Goal: Task Accomplishment & Management: Manage account settings

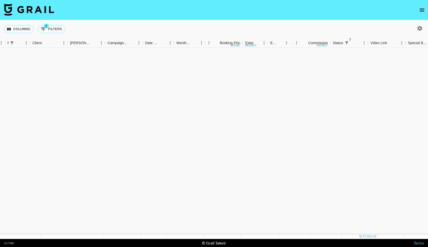
scroll to position [549, 137]
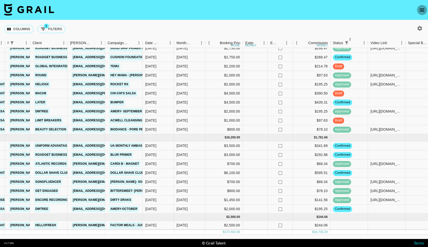
click at [423, 9] on icon "open drawer" at bounding box center [422, 10] width 6 height 6
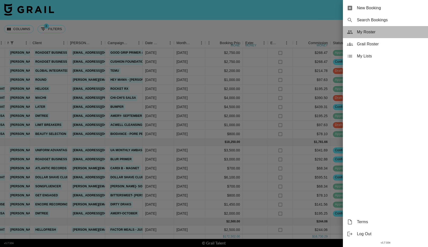
click at [364, 33] on span "My Roster" at bounding box center [390, 32] width 67 height 6
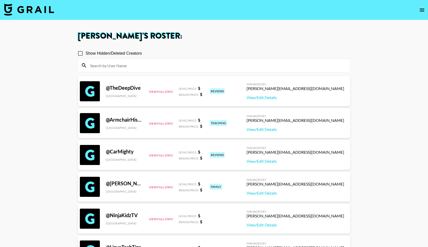
click at [169, 65] on input at bounding box center [217, 65] width 260 height 8
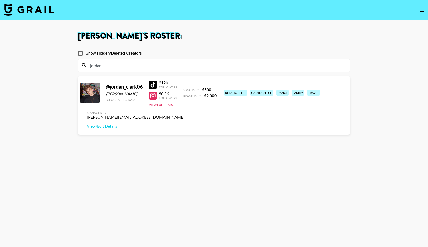
click at [164, 82] on div "312K" at bounding box center [168, 82] width 18 height 5
click at [153, 84] on div at bounding box center [153, 85] width 8 height 8
click at [154, 94] on div at bounding box center [153, 95] width 8 height 8
click at [156, 84] on div at bounding box center [153, 85] width 8 height 8
drag, startPoint x: 107, startPoint y: 66, endPoint x: 82, endPoint y: 66, distance: 25.6
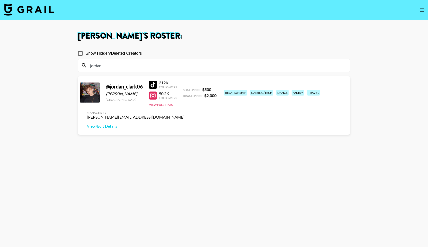
click at [82, 66] on div "jordan" at bounding box center [214, 65] width 272 height 13
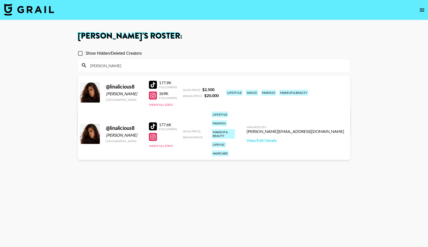
type input "lina"
click at [152, 96] on div at bounding box center [153, 95] width 8 height 8
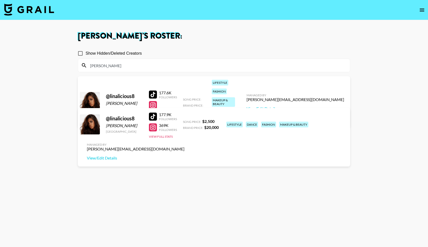
click at [34, 11] on img at bounding box center [29, 10] width 50 height 12
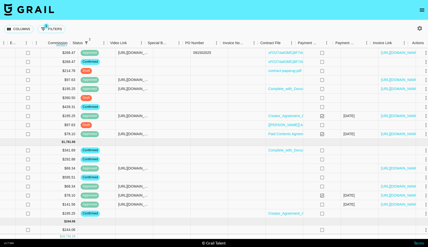
scroll to position [544, 397]
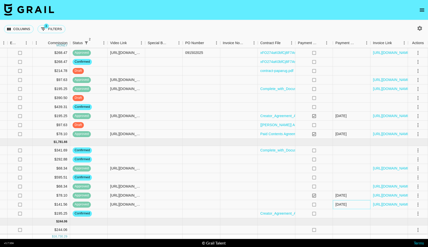
click at [334, 205] on div "10/10/2025" at bounding box center [352, 204] width 38 height 9
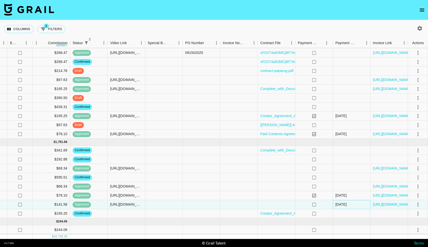
click at [344, 205] on div "10/10/2025" at bounding box center [341, 204] width 11 height 5
click at [314, 203] on icon "no" at bounding box center [314, 204] width 5 height 5
click at [390, 205] on link "https://in.xero.com/TfJJZBfHU11DGAkVrYTFV7fQWiYTVvUjBr8DiEYi" at bounding box center [392, 204] width 38 height 5
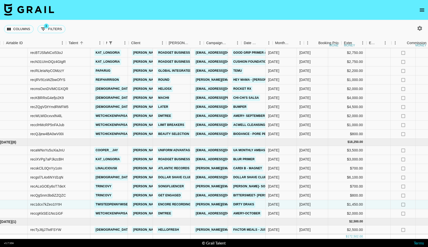
scroll to position [544, 0]
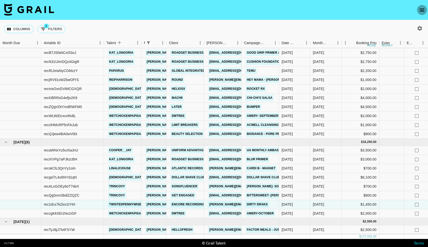
click at [420, 11] on icon "open drawer" at bounding box center [422, 10] width 6 height 6
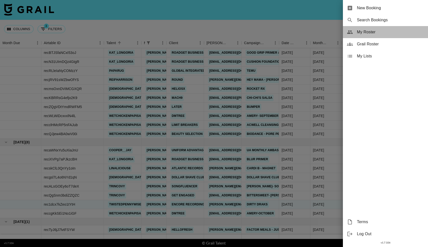
click at [371, 34] on span "My Roster" at bounding box center [390, 32] width 67 height 6
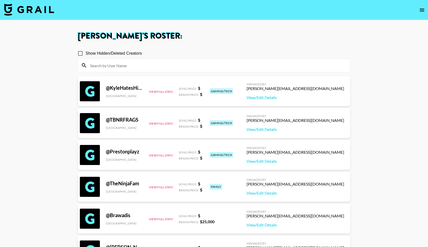
click at [107, 65] on input at bounding box center [217, 65] width 260 height 8
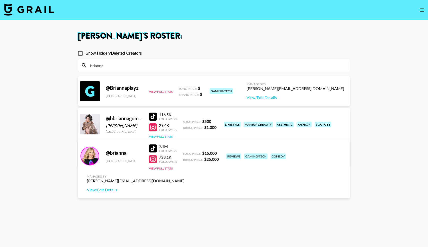
click at [157, 135] on button "View Full Stats" at bounding box center [161, 137] width 24 height 4
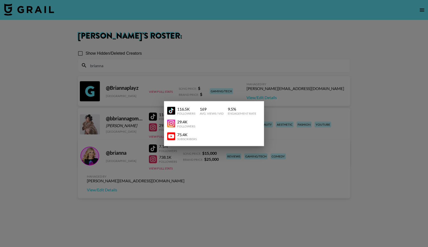
click at [171, 138] on img at bounding box center [171, 136] width 8 height 8
click at [149, 58] on div at bounding box center [214, 123] width 428 height 247
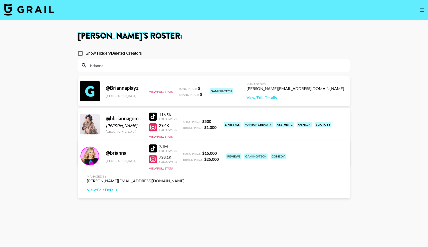
drag, startPoint x: 106, startPoint y: 65, endPoint x: 78, endPoint y: 65, distance: 28.3
click at [78, 65] on div "brianna" at bounding box center [214, 65] width 272 height 13
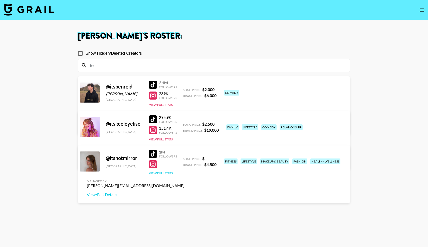
type input "its"
click at [154, 173] on button "View Full Stats" at bounding box center [161, 173] width 24 height 4
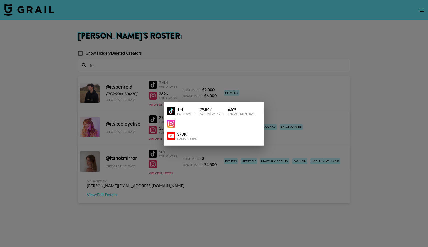
click at [170, 138] on img at bounding box center [171, 136] width 8 height 8
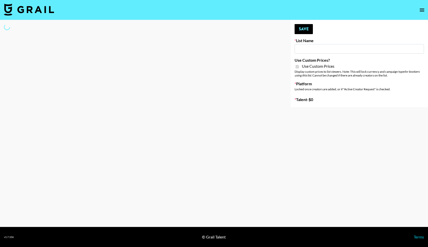
type input "Evry Jewels"
checkbox input "true"
select select "Brand"
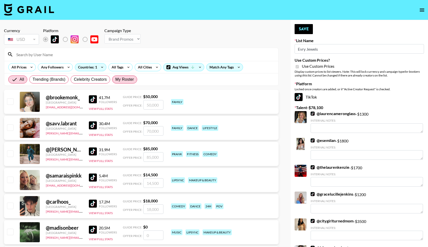
click at [122, 78] on span "My Roster" at bounding box center [124, 79] width 19 height 6
click at [115, 79] on input "My Roster" at bounding box center [115, 79] width 0 height 0
radio input "true"
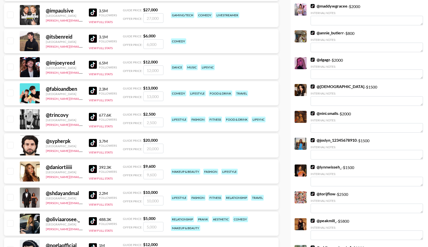
scroll to position [298, 0]
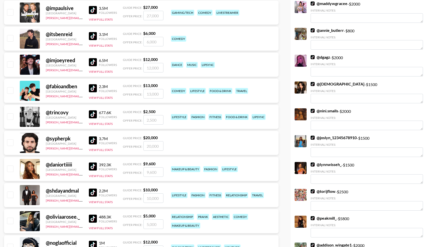
click at [10, 117] on input "checkbox" at bounding box center [10, 116] width 6 height 6
checkbox input "true"
type input "2500"
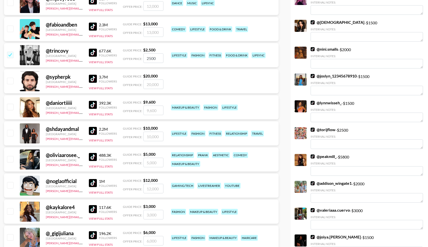
scroll to position [361, 0]
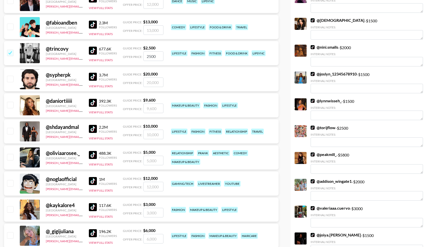
click at [11, 156] on input "checkbox" at bounding box center [10, 157] width 6 height 6
checkbox input "true"
type input "5000"
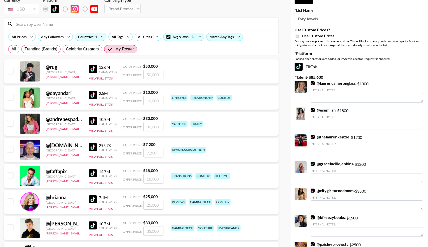
scroll to position [0, 0]
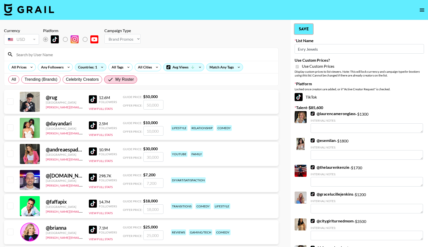
click at [305, 30] on button "Save" at bounding box center [304, 29] width 18 height 10
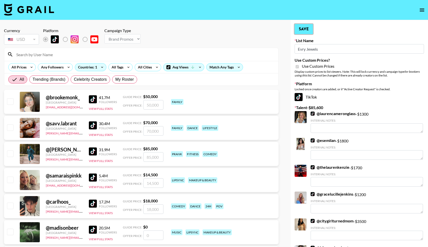
radio input "true"
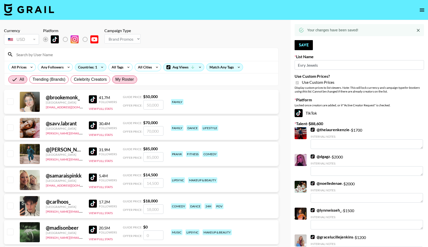
click at [119, 80] on span "My Roster" at bounding box center [124, 79] width 19 height 6
click at [115, 79] on input "My Roster" at bounding box center [115, 79] width 0 height 0
radio input "true"
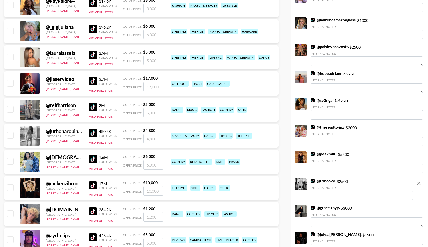
scroll to position [567, 0]
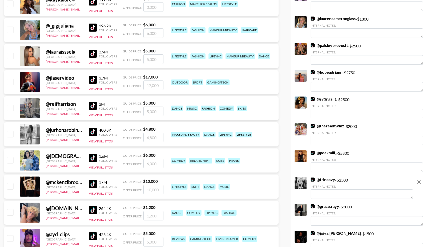
click at [9, 134] on input "checkbox" at bounding box center [10, 134] width 6 height 6
checkbox input "true"
type input "4800"
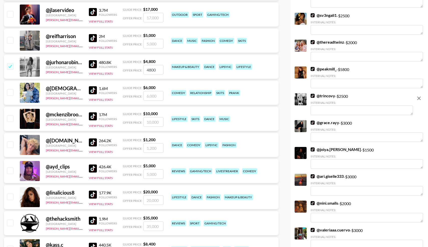
scroll to position [637, 0]
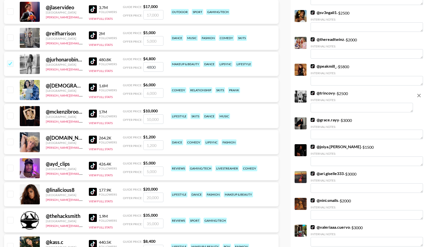
click at [11, 117] on input "checkbox" at bounding box center [10, 115] width 6 height 6
checkbox input "true"
type input "10000"
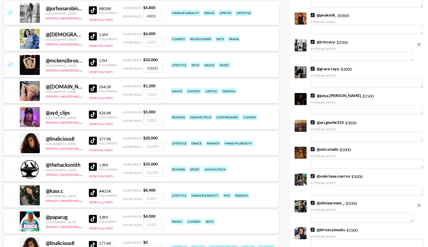
scroll to position [697, 0]
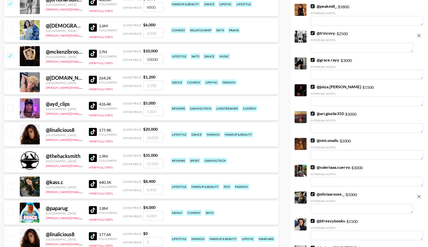
click at [12, 132] on input "checkbox" at bounding box center [10, 134] width 6 height 6
checkbox input "true"
type input "20000"
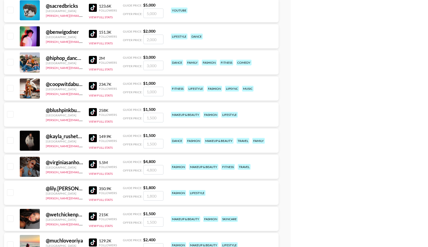
scroll to position [1295, 0]
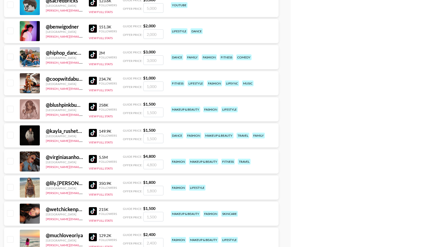
click at [12, 135] on input "checkbox" at bounding box center [10, 135] width 6 height 6
checkbox input "true"
type input "1500"
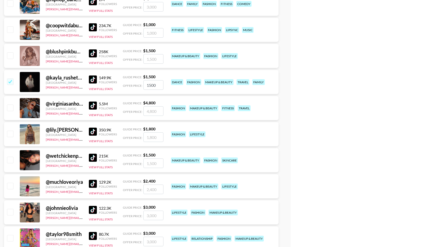
scroll to position [1350, 0]
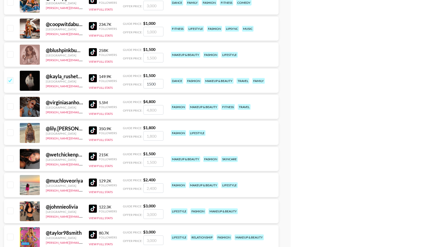
click at [10, 159] on input "checkbox" at bounding box center [10, 158] width 6 height 6
checkbox input "true"
type input "1500"
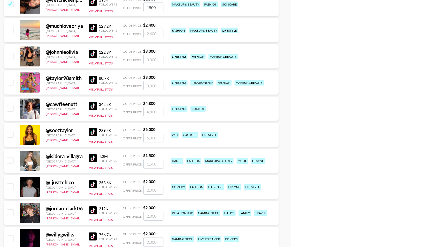
scroll to position [1509, 0]
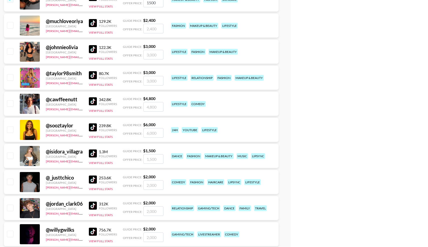
click at [11, 155] on input "checkbox" at bounding box center [10, 155] width 6 height 6
checkbox input "true"
type input "1500"
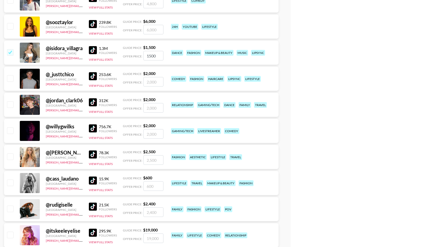
scroll to position [1614, 0]
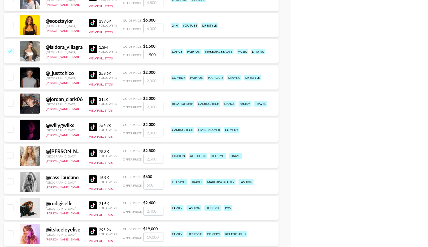
click at [11, 154] on input "checkbox" at bounding box center [10, 155] width 6 height 6
checkbox input "true"
type input "2500"
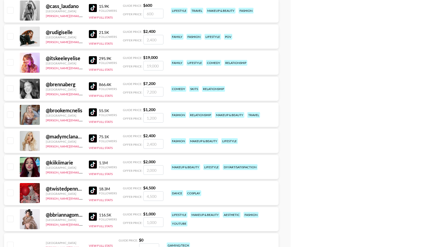
radio input "true"
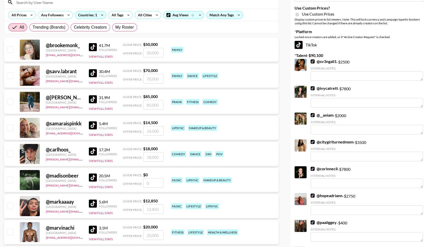
scroll to position [0, 0]
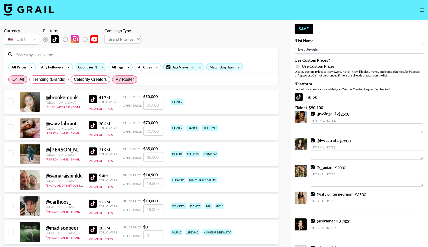
click at [122, 79] on span "My Roster" at bounding box center [124, 79] width 19 height 6
click at [115, 79] on input "My Roster" at bounding box center [115, 79] width 0 height 0
radio input "true"
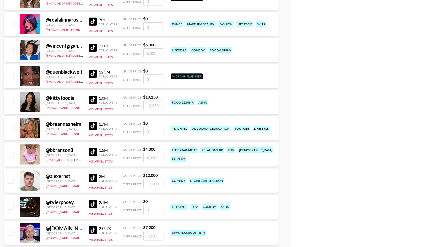
radio input "true"
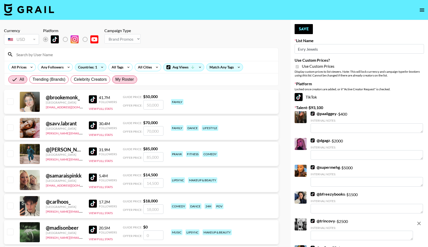
click at [129, 80] on span "My Roster" at bounding box center [124, 79] width 19 height 6
click at [115, 79] on input "My Roster" at bounding box center [115, 79] width 0 height 0
radio input "true"
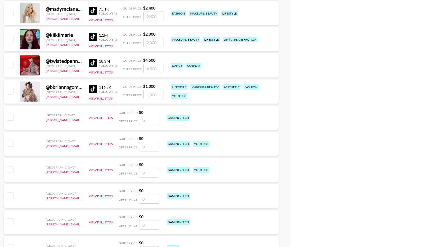
scroll to position [1907, 0]
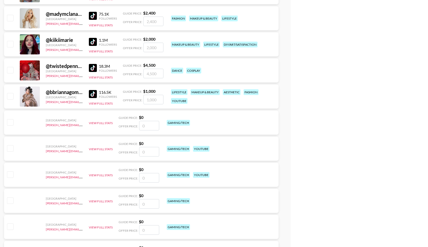
click at [11, 96] on input "checkbox" at bounding box center [10, 96] width 6 height 6
checkbox input "true"
type input "1000"
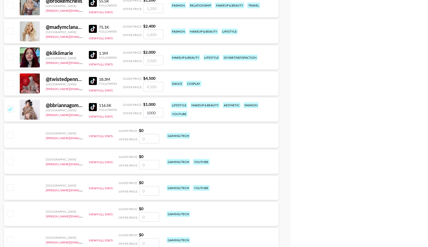
radio input "true"
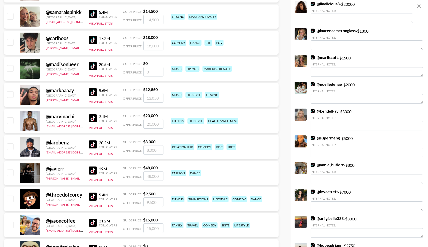
scroll to position [45, 0]
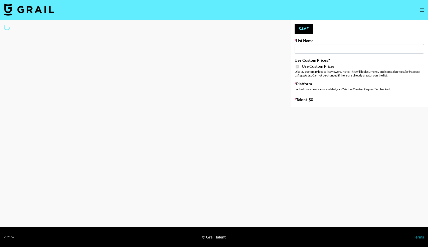
type input "Evry Jewels"
checkbox input "true"
select select "Brand"
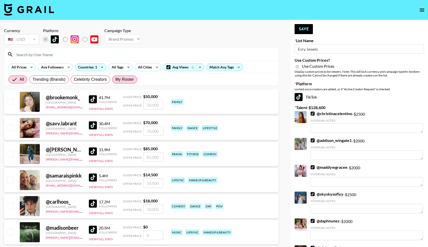
click at [124, 79] on span "My Roster" at bounding box center [124, 79] width 19 height 6
click at [115, 79] on input "My Roster" at bounding box center [115, 79] width 0 height 0
radio input "true"
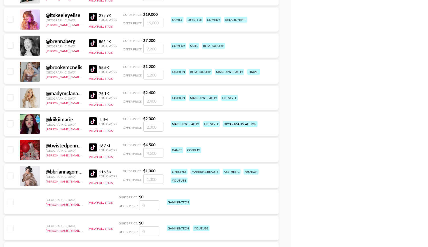
scroll to position [1831, 0]
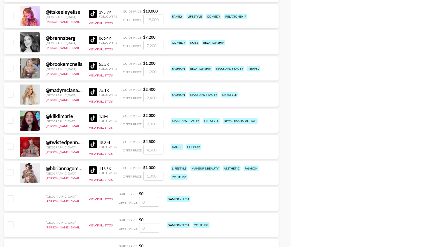
click at [11, 172] on input "checkbox" at bounding box center [10, 172] width 6 height 6
checkbox input "true"
type input "1000"
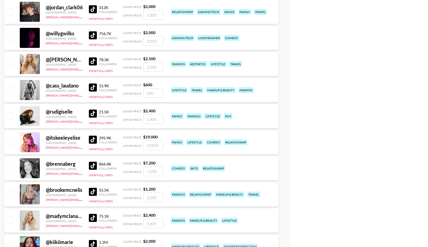
scroll to position [1702, 0]
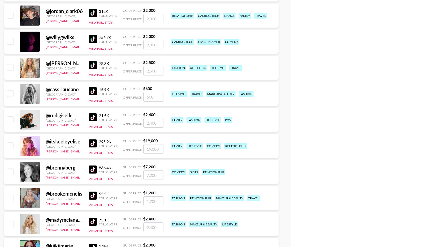
click at [11, 68] on input "checkbox" at bounding box center [10, 67] width 6 height 6
checkbox input "true"
type input "2500"
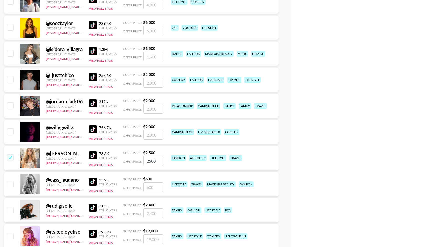
scroll to position [1608, 0]
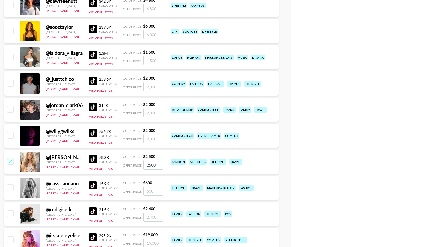
click at [11, 58] on input "checkbox" at bounding box center [10, 57] width 6 height 6
checkbox input "true"
type input "1500"
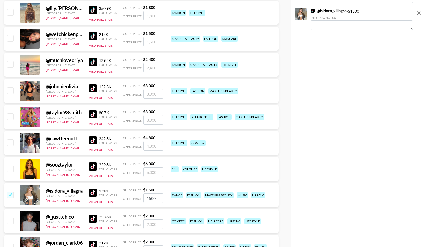
scroll to position [1446, 0]
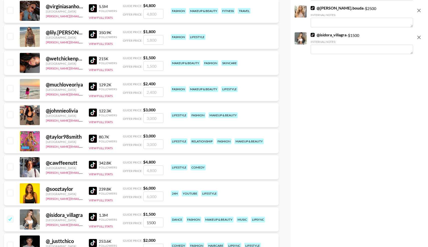
click at [11, 62] on input "checkbox" at bounding box center [10, 62] width 6 height 6
checkbox input "true"
type input "1500"
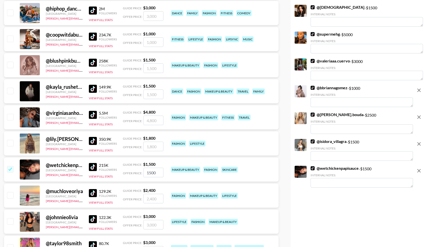
scroll to position [1326, 0]
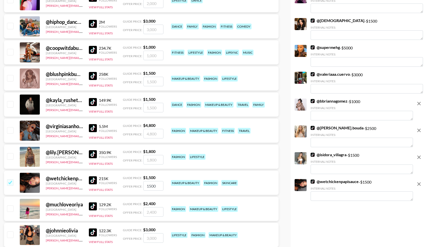
click at [11, 104] on input "checkbox" at bounding box center [10, 104] width 6 height 6
checkbox input "true"
type input "1500"
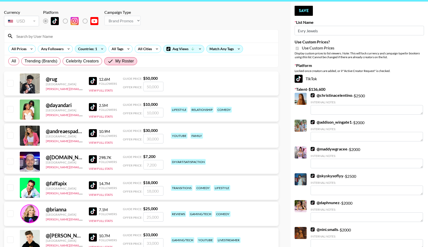
scroll to position [0, 0]
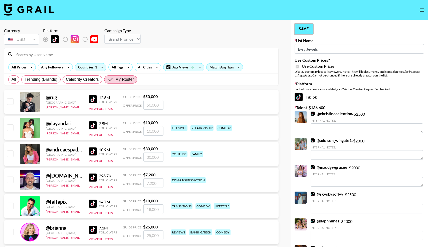
click at [303, 26] on button "Save" at bounding box center [304, 29] width 18 height 10
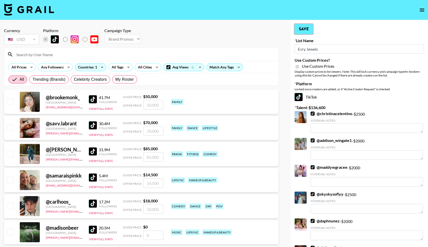
radio input "true"
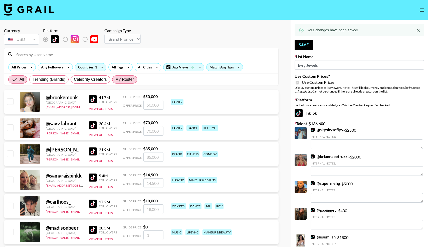
click at [126, 82] on span "My Roster" at bounding box center [124, 79] width 19 height 6
click at [115, 79] on input "My Roster" at bounding box center [115, 79] width 0 height 0
radio input "true"
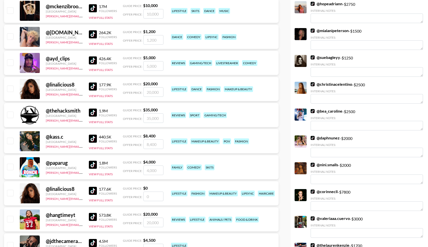
scroll to position [742, 0]
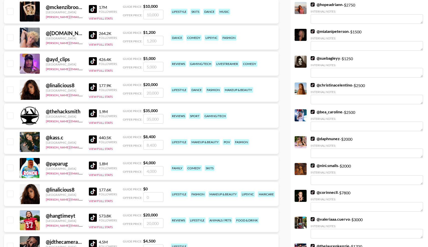
click at [12, 89] on input "checkbox" at bounding box center [10, 89] width 6 height 6
checkbox input "true"
type input "20000"
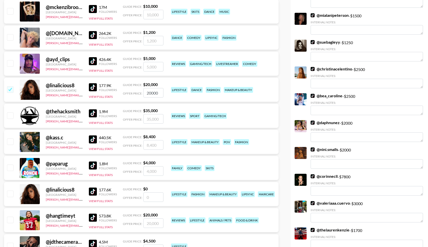
click at [10, 12] on input "checkbox" at bounding box center [10, 11] width 6 height 6
checkbox input "true"
type input "10000"
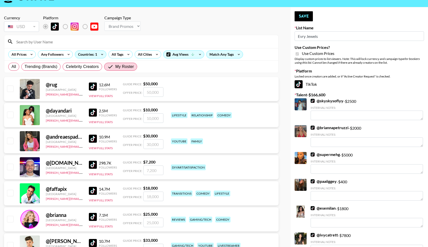
scroll to position [0, 0]
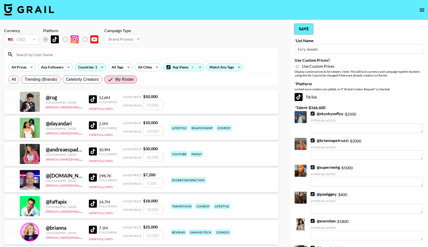
click at [303, 29] on button "Save" at bounding box center [304, 29] width 18 height 10
radio input "true"
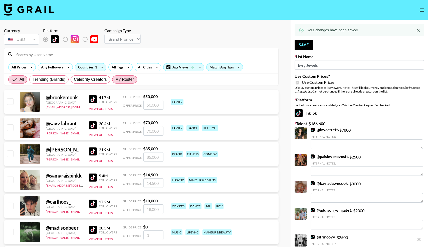
click at [128, 78] on span "My Roster" at bounding box center [124, 79] width 19 height 6
click at [115, 79] on input "My Roster" at bounding box center [115, 79] width 0 height 0
radio input "true"
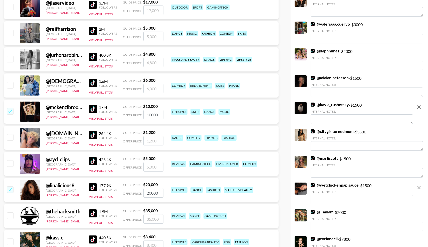
scroll to position [642, 0]
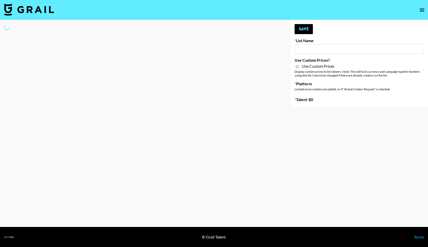
type input "SLG Strategy Game"
checkbox input "true"
select select "Brand"
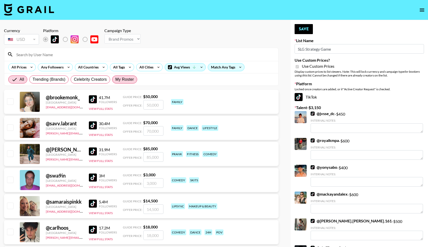
click at [119, 82] on span "My Roster" at bounding box center [124, 79] width 19 height 6
click at [115, 79] on input "My Roster" at bounding box center [115, 79] width 0 height 0
radio input "true"
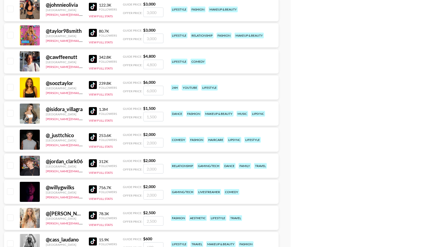
scroll to position [1644, 0]
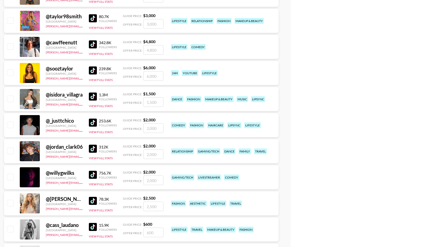
click at [11, 149] on input "checkbox" at bounding box center [10, 151] width 6 height 6
checkbox input "true"
drag, startPoint x: 158, startPoint y: 154, endPoint x: 122, endPoint y: 151, distance: 36.7
click at [122, 152] on div "@ jordan_clark06 United States laura_clark@grail-talent.com 312K Followers View…" at bounding box center [141, 151] width 275 height 24
type input "600"
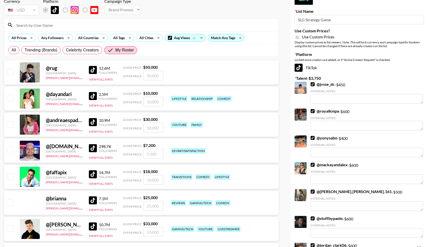
scroll to position [0, 0]
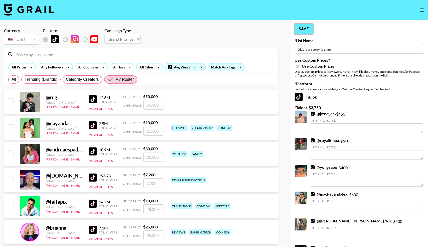
click at [303, 31] on button "Save" at bounding box center [304, 29] width 18 height 10
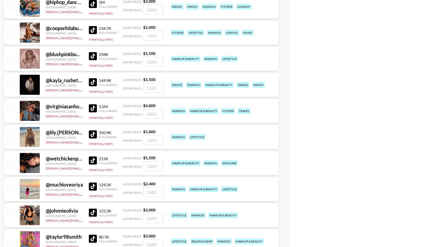
scroll to position [1459, 0]
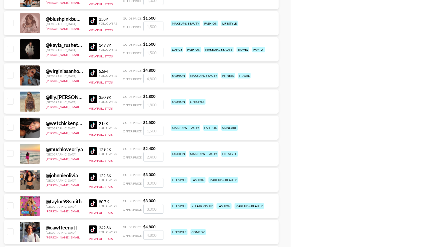
click at [11, 49] on input "checkbox" at bounding box center [10, 49] width 6 height 6
checkbox input "true"
drag, startPoint x: 160, startPoint y: 53, endPoint x: 127, endPoint y: 53, distance: 32.8
click at [127, 54] on div "Offer Price: 1500" at bounding box center [143, 53] width 41 height 10
type input "600"
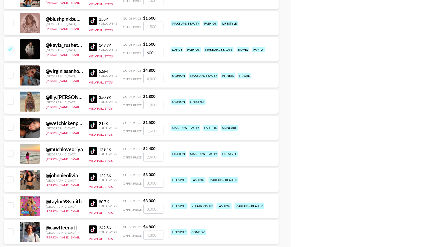
click at [9, 128] on input "checkbox" at bounding box center [10, 127] width 6 height 6
checkbox input "true"
drag, startPoint x: 157, startPoint y: 132, endPoint x: 132, endPoint y: 131, distance: 24.6
click at [132, 131] on div "Offer Price: 1500" at bounding box center [143, 131] width 41 height 10
type input "600"
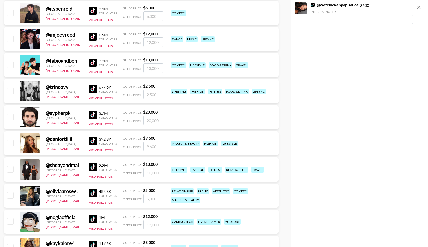
scroll to position [0, 0]
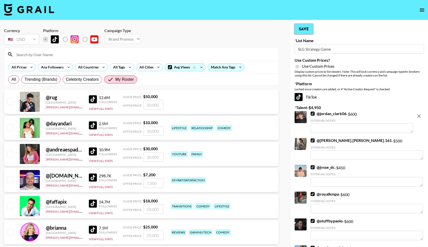
click at [303, 27] on button "Save" at bounding box center [304, 29] width 18 height 10
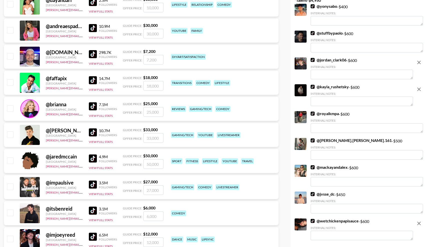
scroll to position [136, 0]
